Goal: Find specific page/section: Find specific page/section

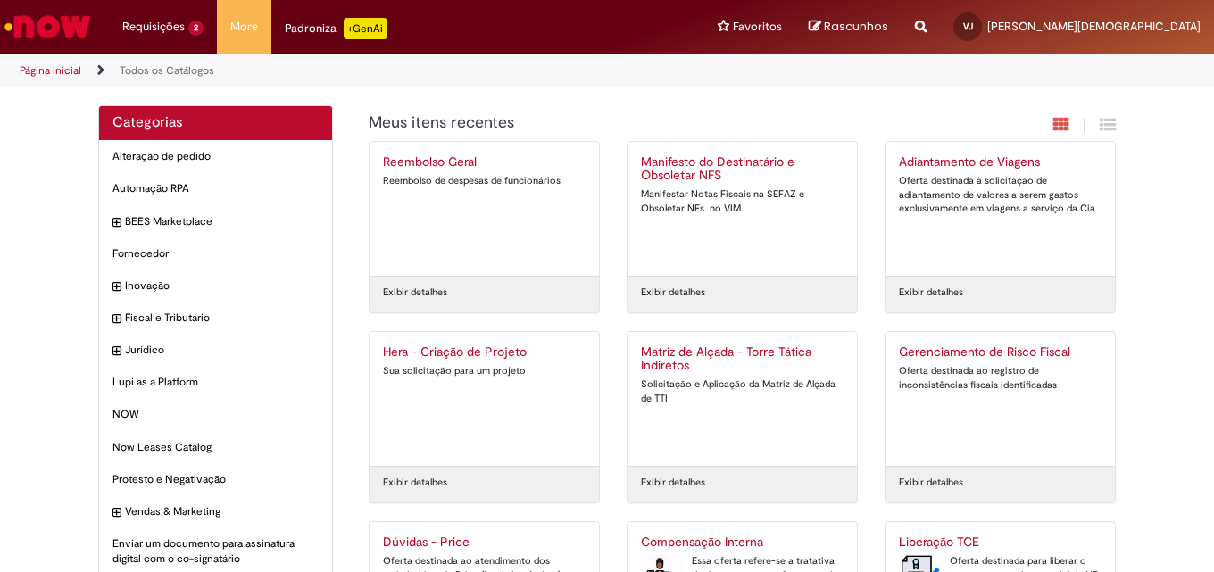
click at [56, 24] on img "Ir para a Homepage" at bounding box center [48, 27] width 92 height 36
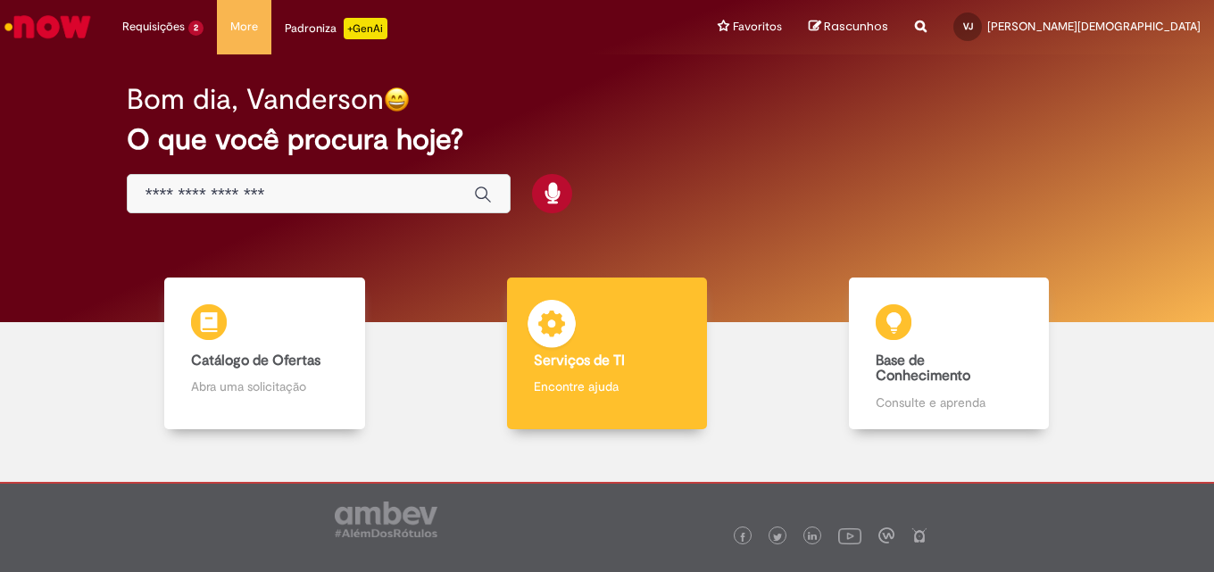
click at [639, 354] on h4 "Serviços de TI" at bounding box center [607, 362] width 146 height 16
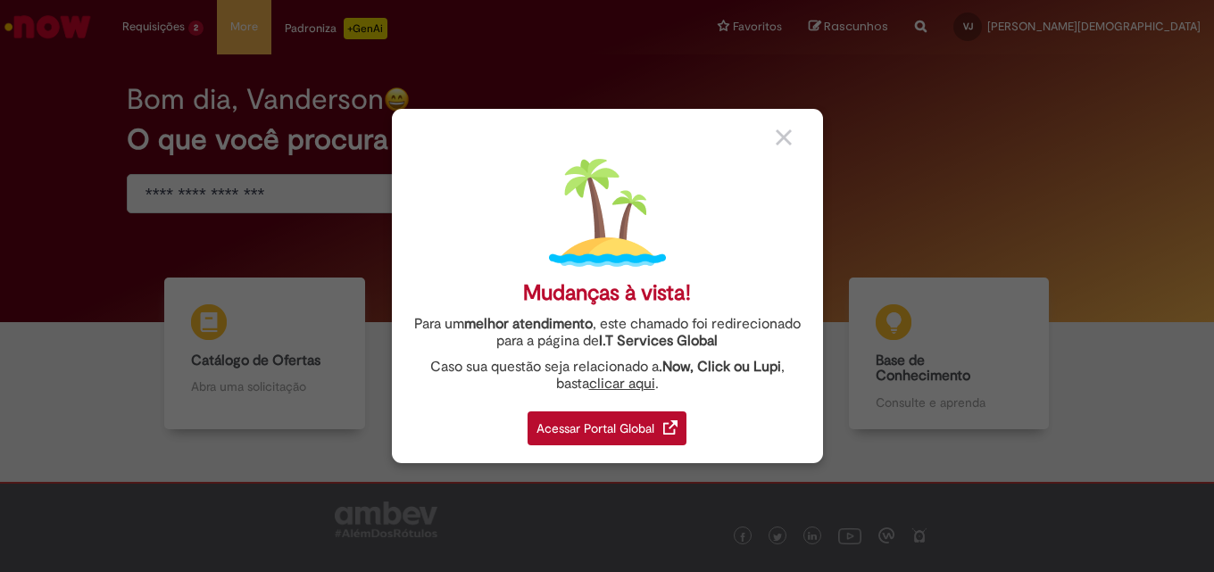
click at [659, 427] on div "Acessar Portal Global" at bounding box center [607, 429] width 159 height 34
